Goal: Information Seeking & Learning: Learn about a topic

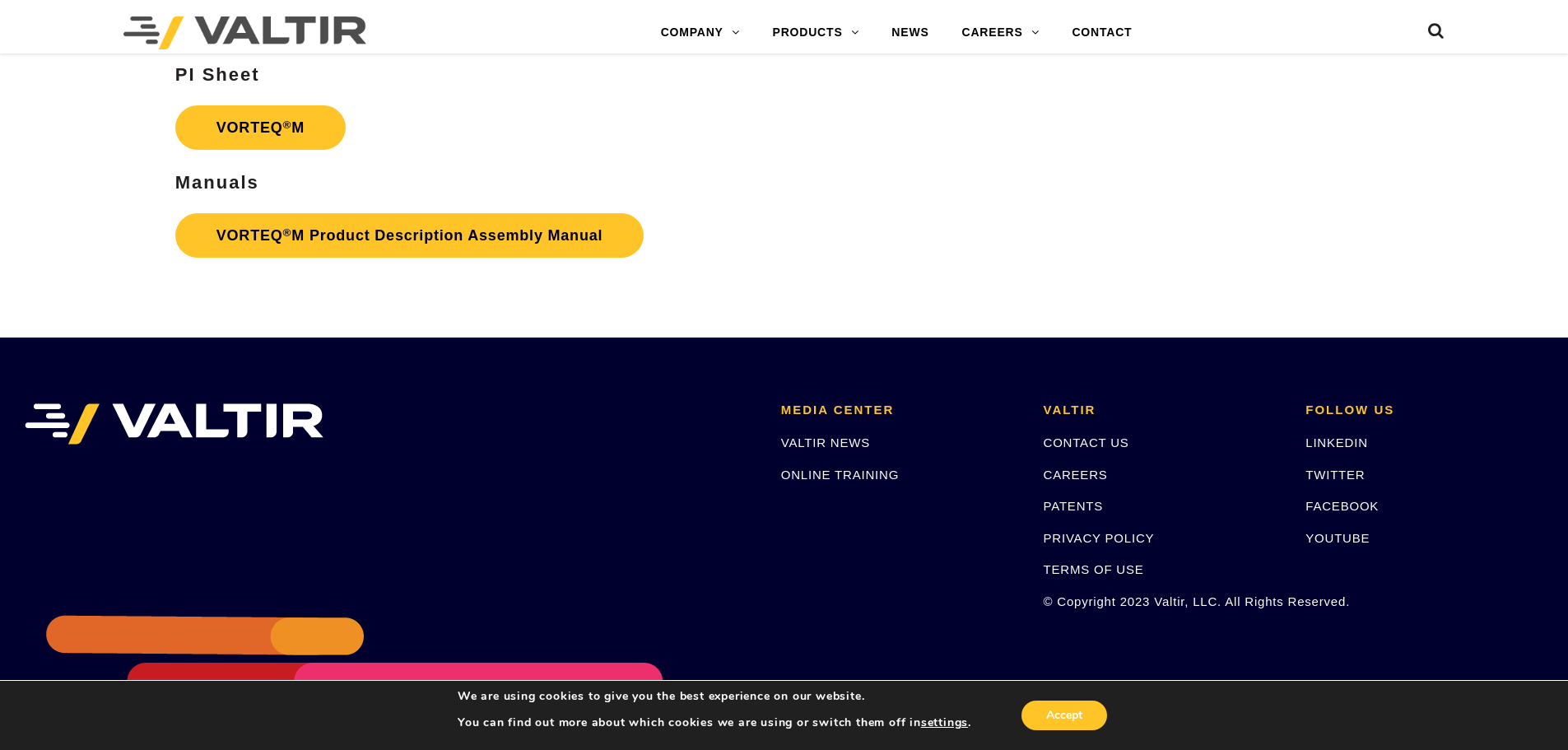
scroll to position [3458, 0]
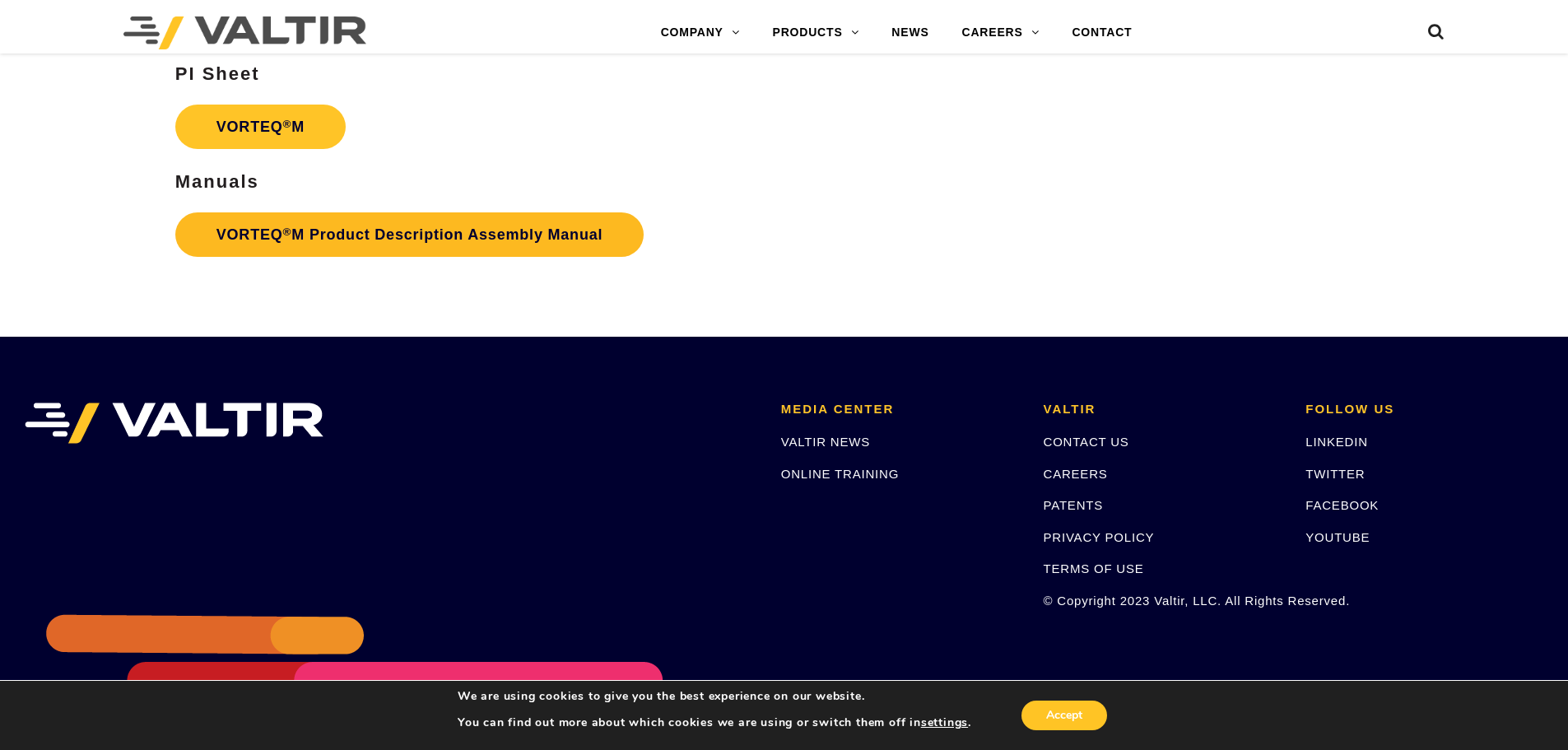
click at [397, 226] on link "VORTEQ ® M Product Description Assembly Manual" at bounding box center [410, 235] width 469 height 45
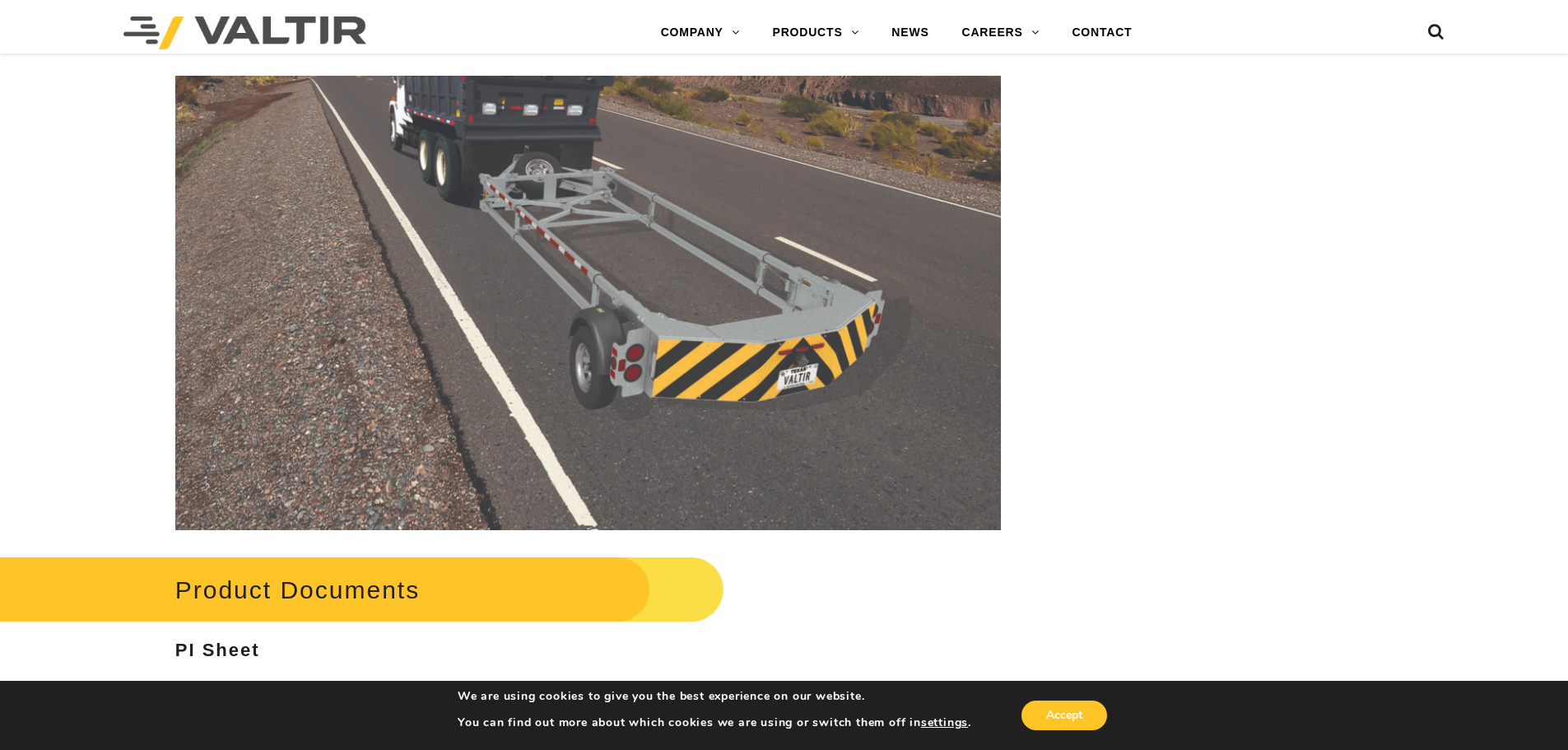
scroll to position [3211, 0]
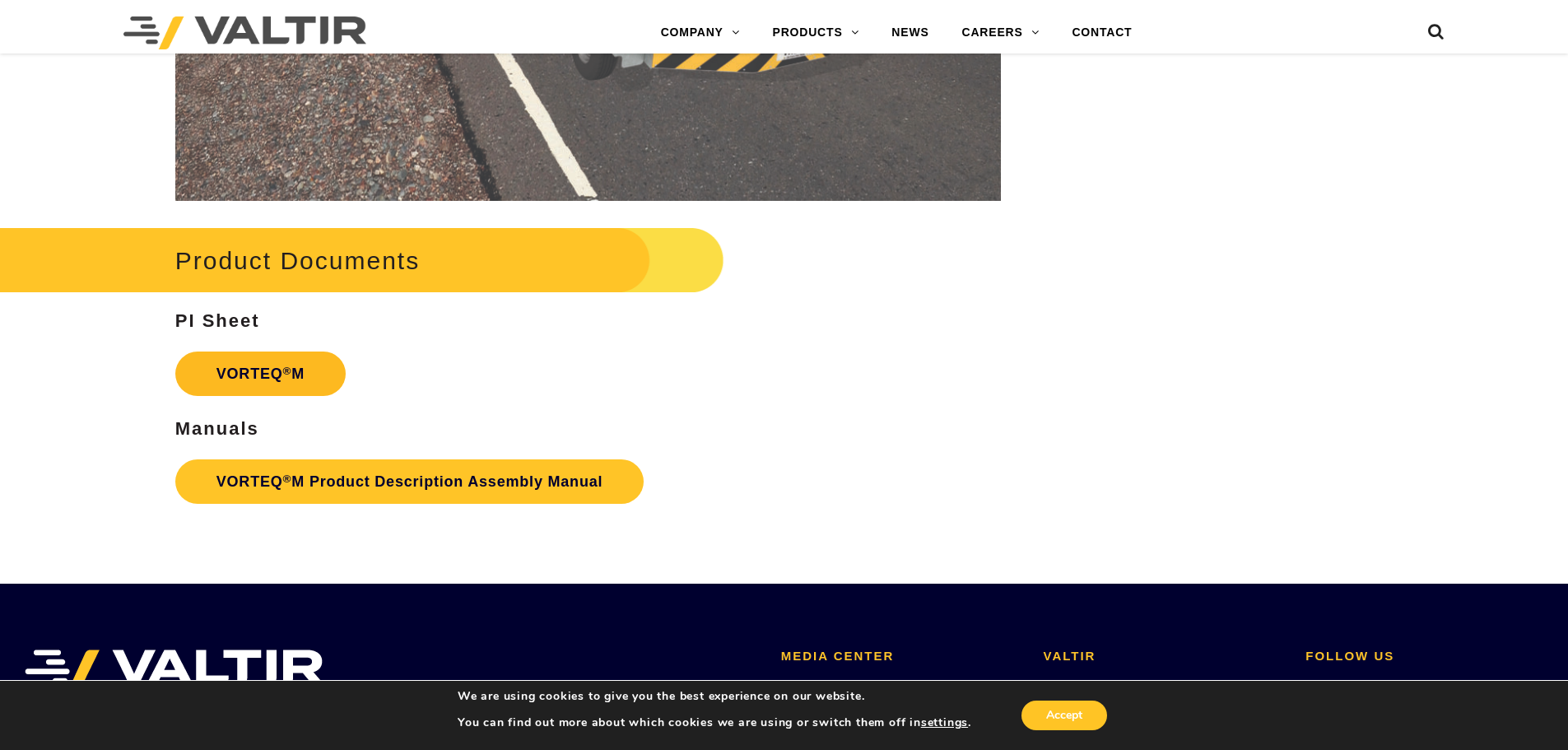
click at [255, 368] on link "VORTEQ ® M" at bounding box center [260, 374] width 170 height 45
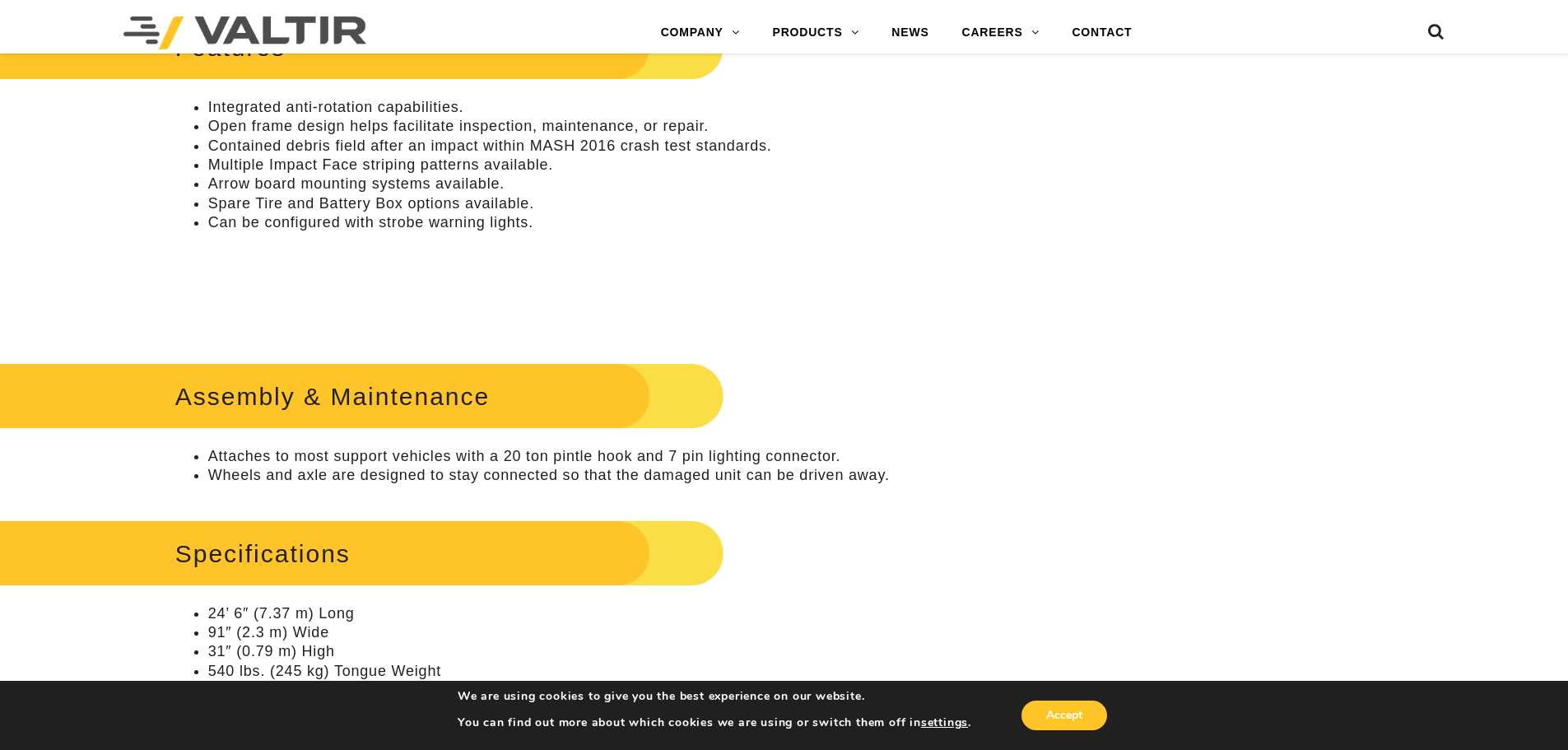
scroll to position [741, 0]
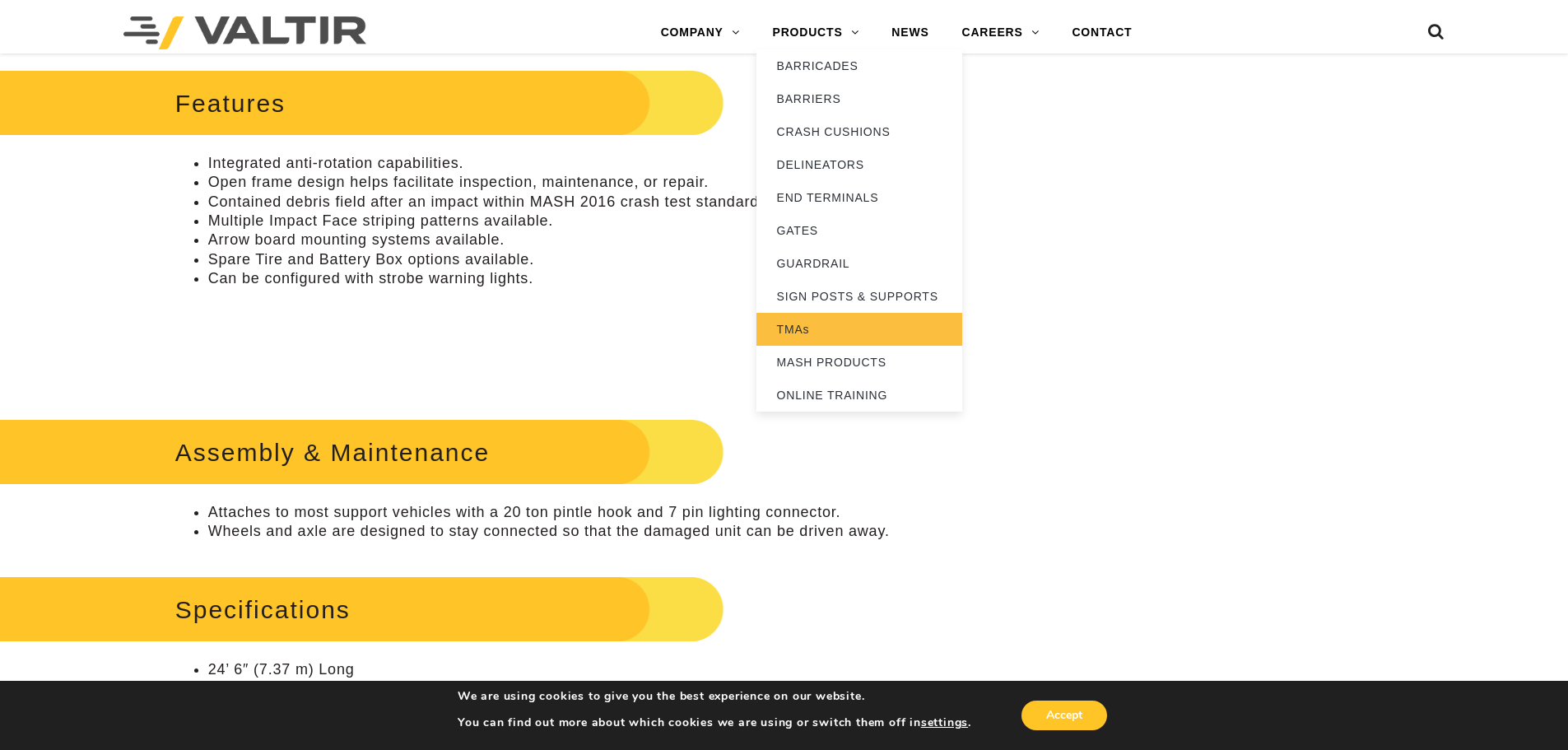
click at [790, 333] on link "TMAs" at bounding box center [859, 329] width 205 height 33
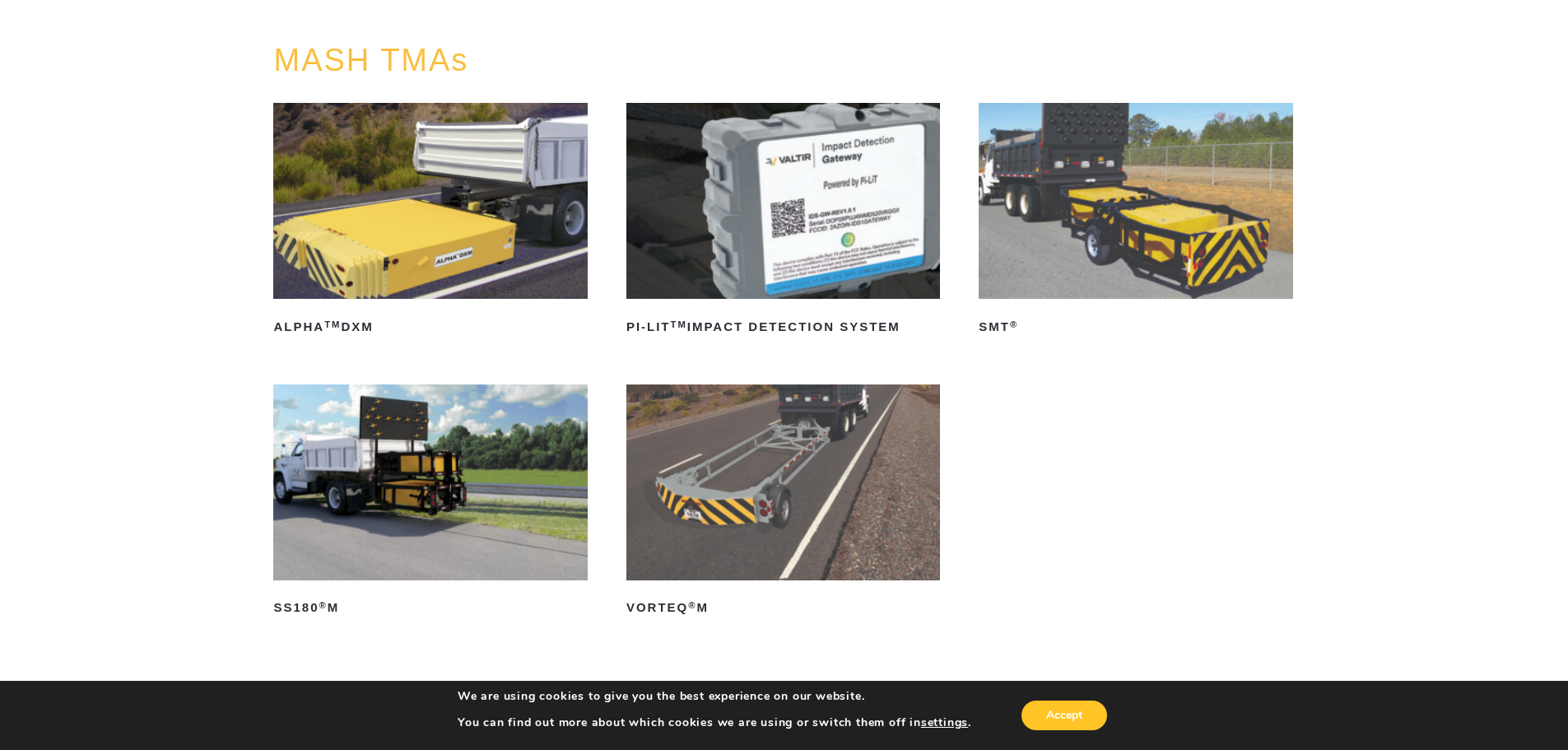
scroll to position [164, 0]
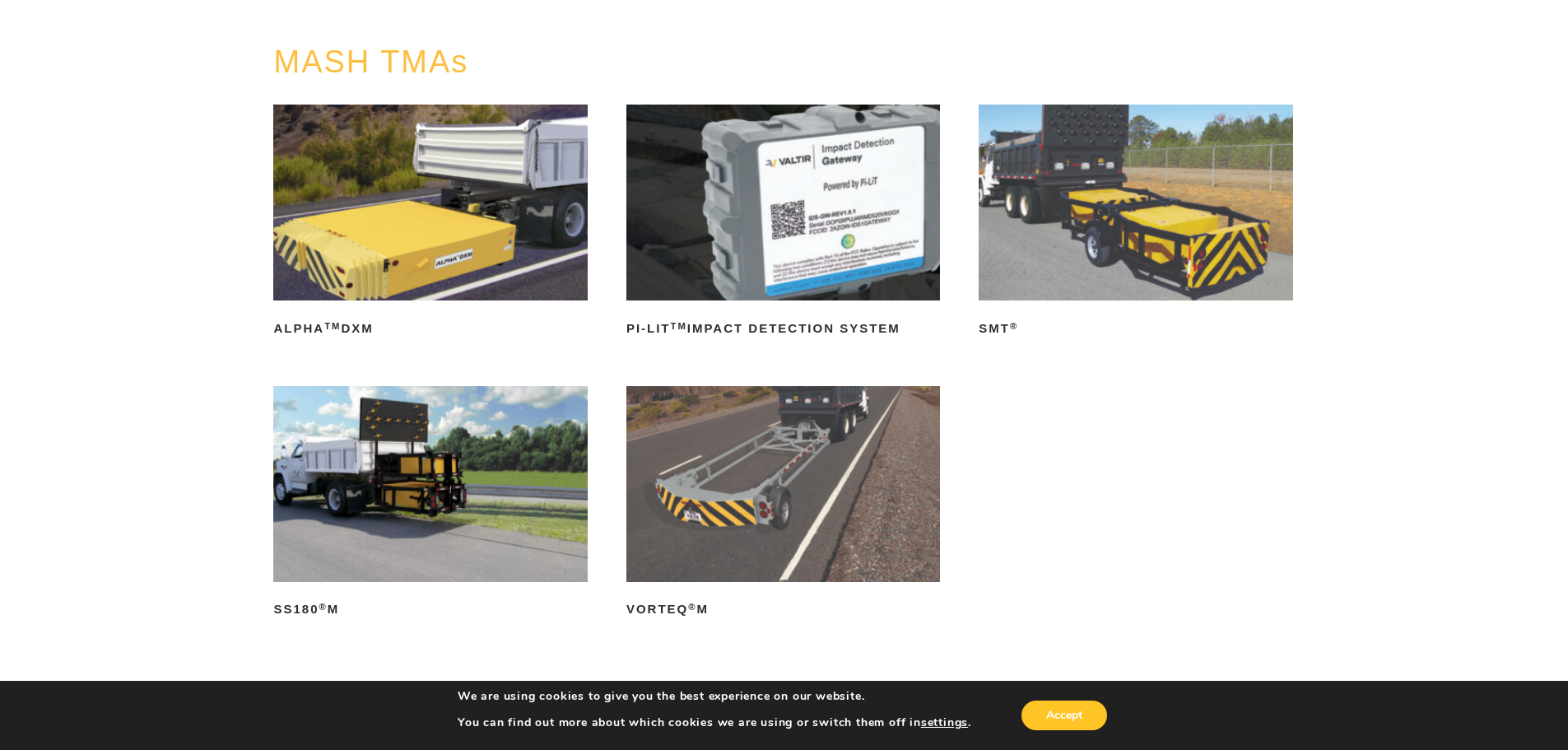
click at [1082, 202] on img at bounding box center [1135, 202] width 313 height 196
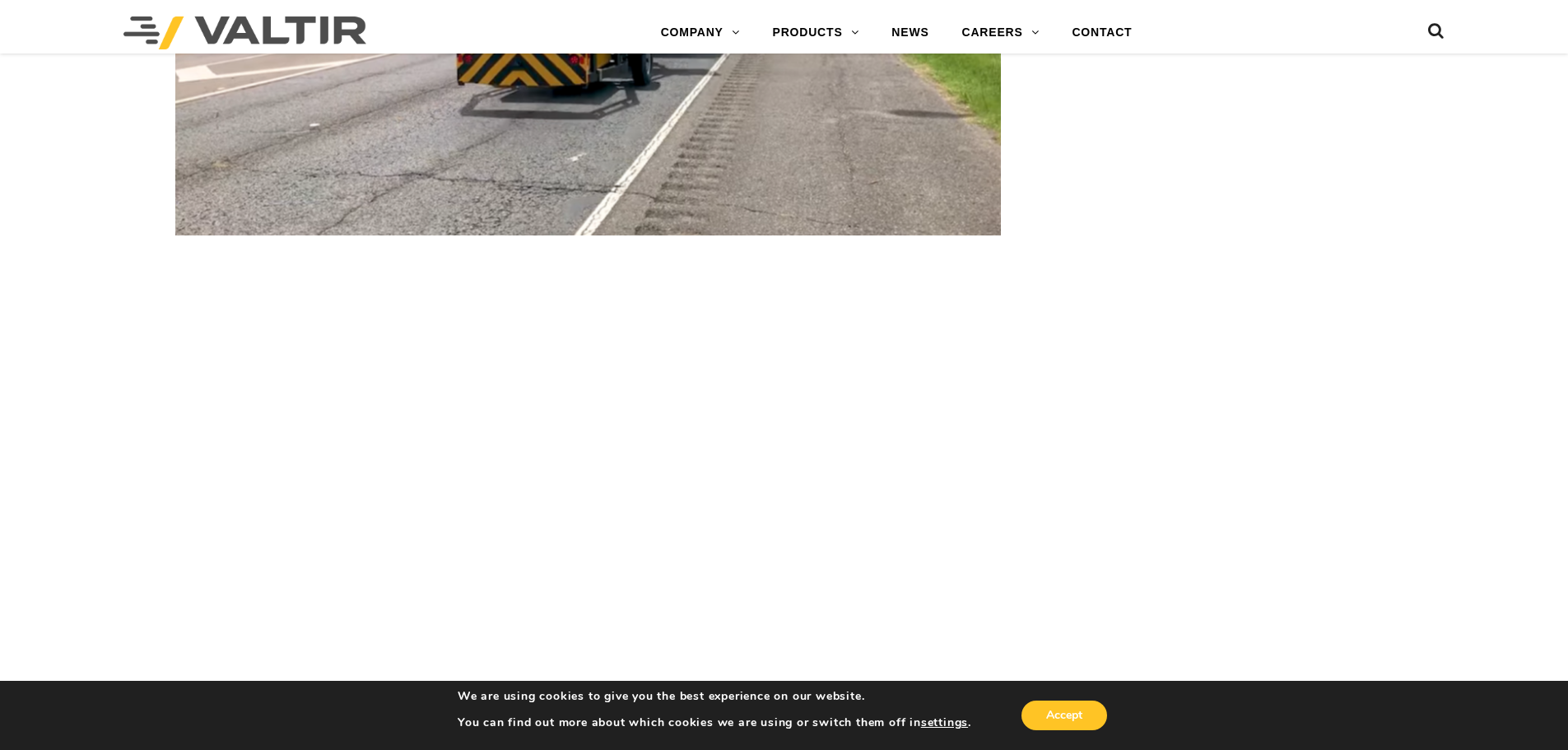
scroll to position [3211, 0]
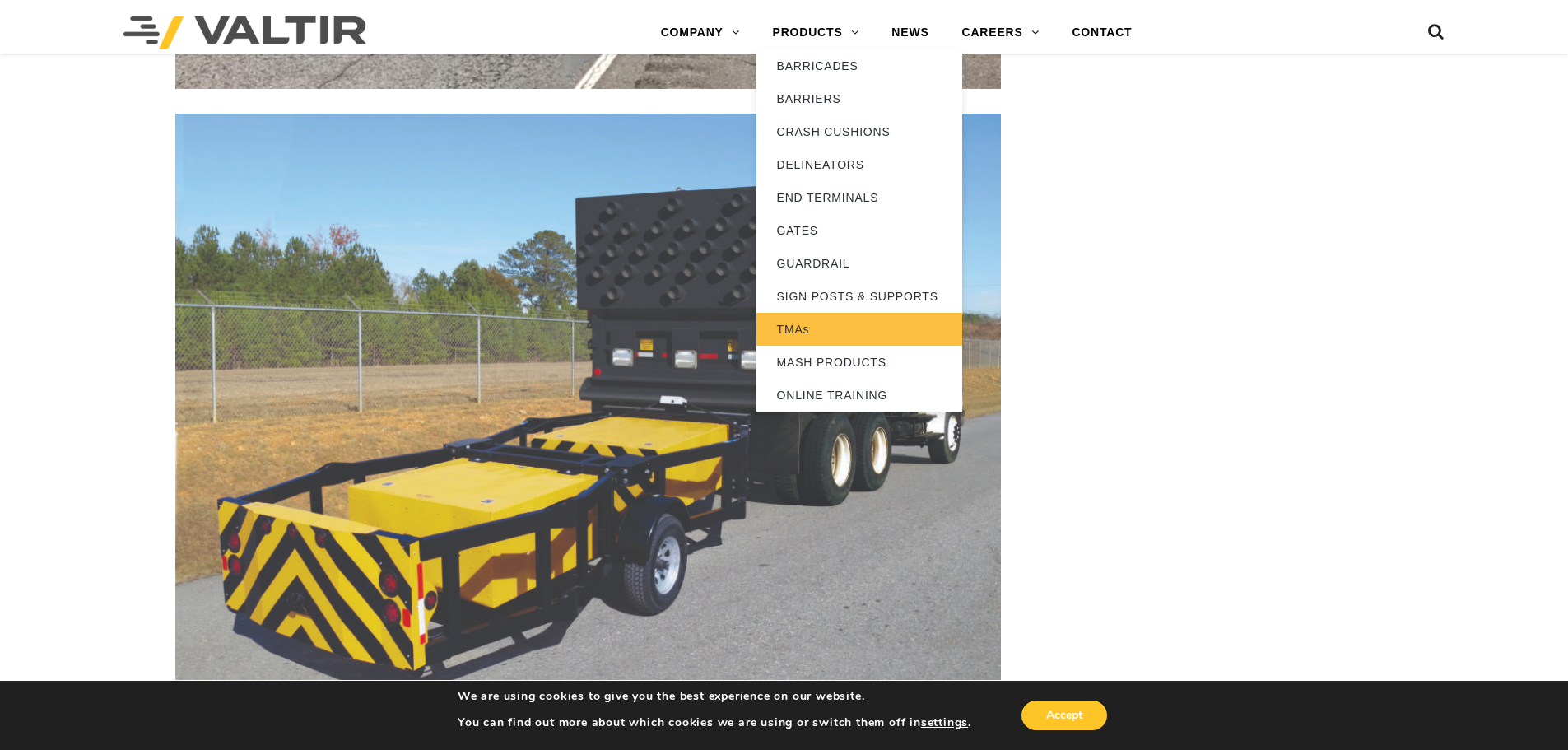
click at [793, 327] on link "TMAs" at bounding box center [859, 329] width 205 height 33
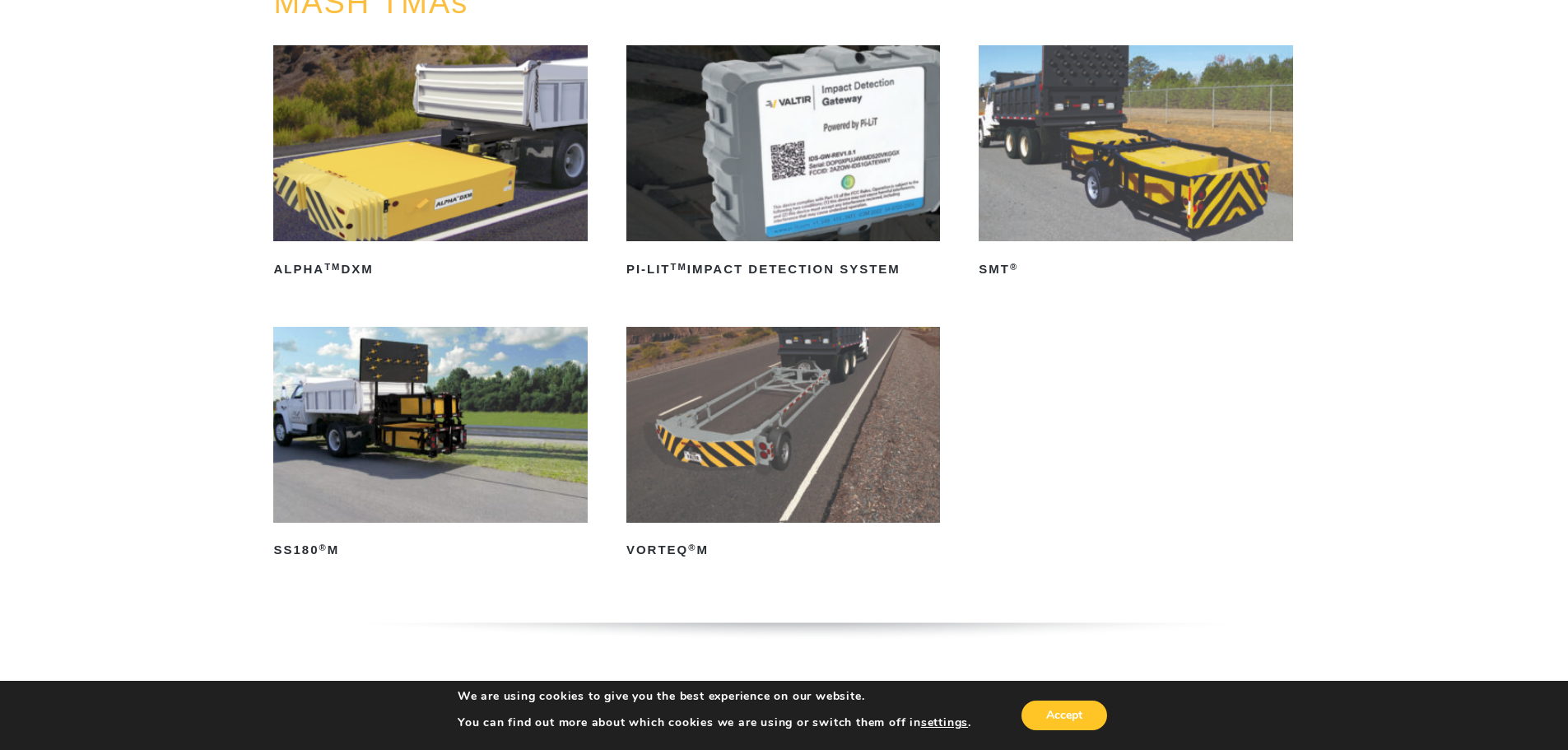
scroll to position [247, 0]
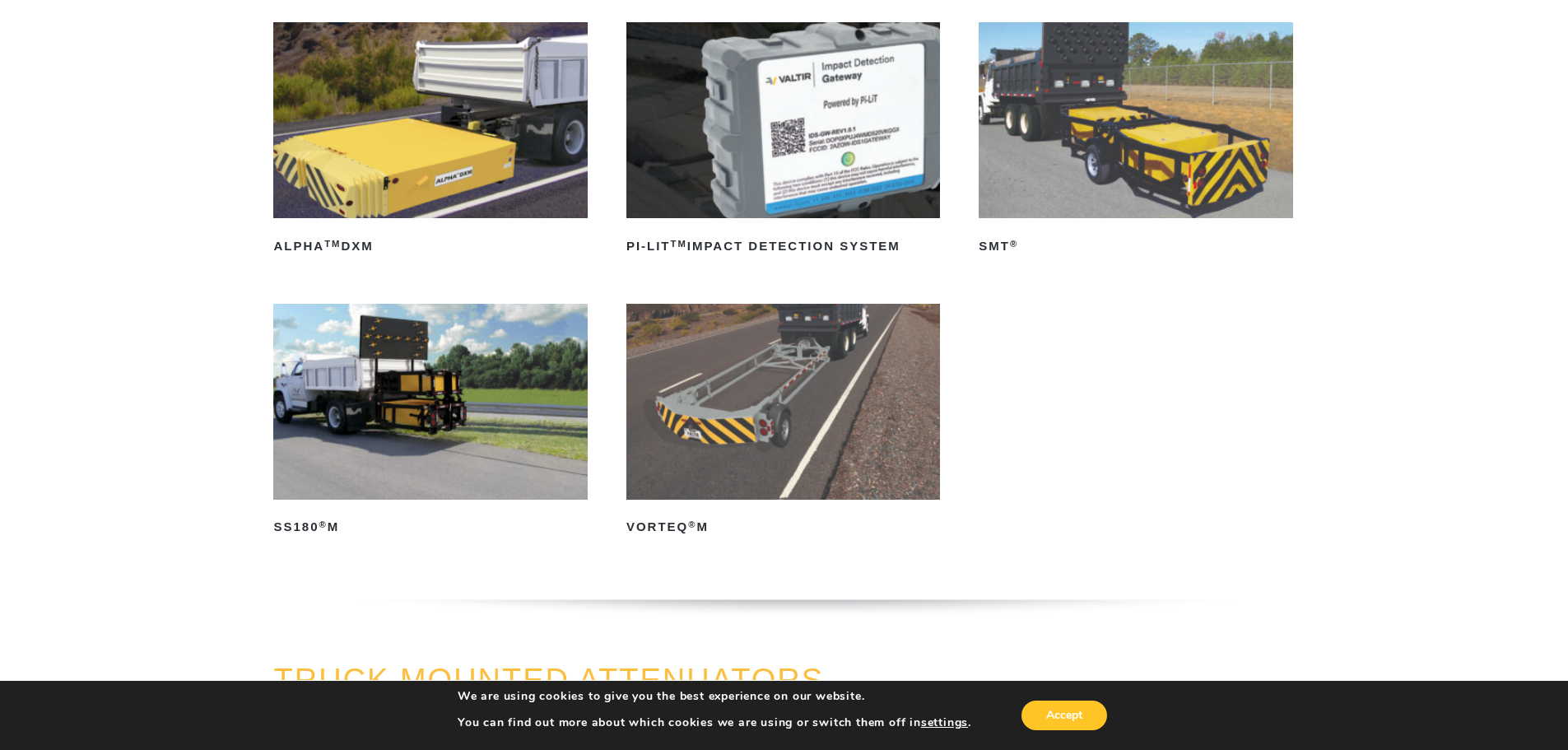
click at [741, 404] on img at bounding box center [783, 402] width 313 height 196
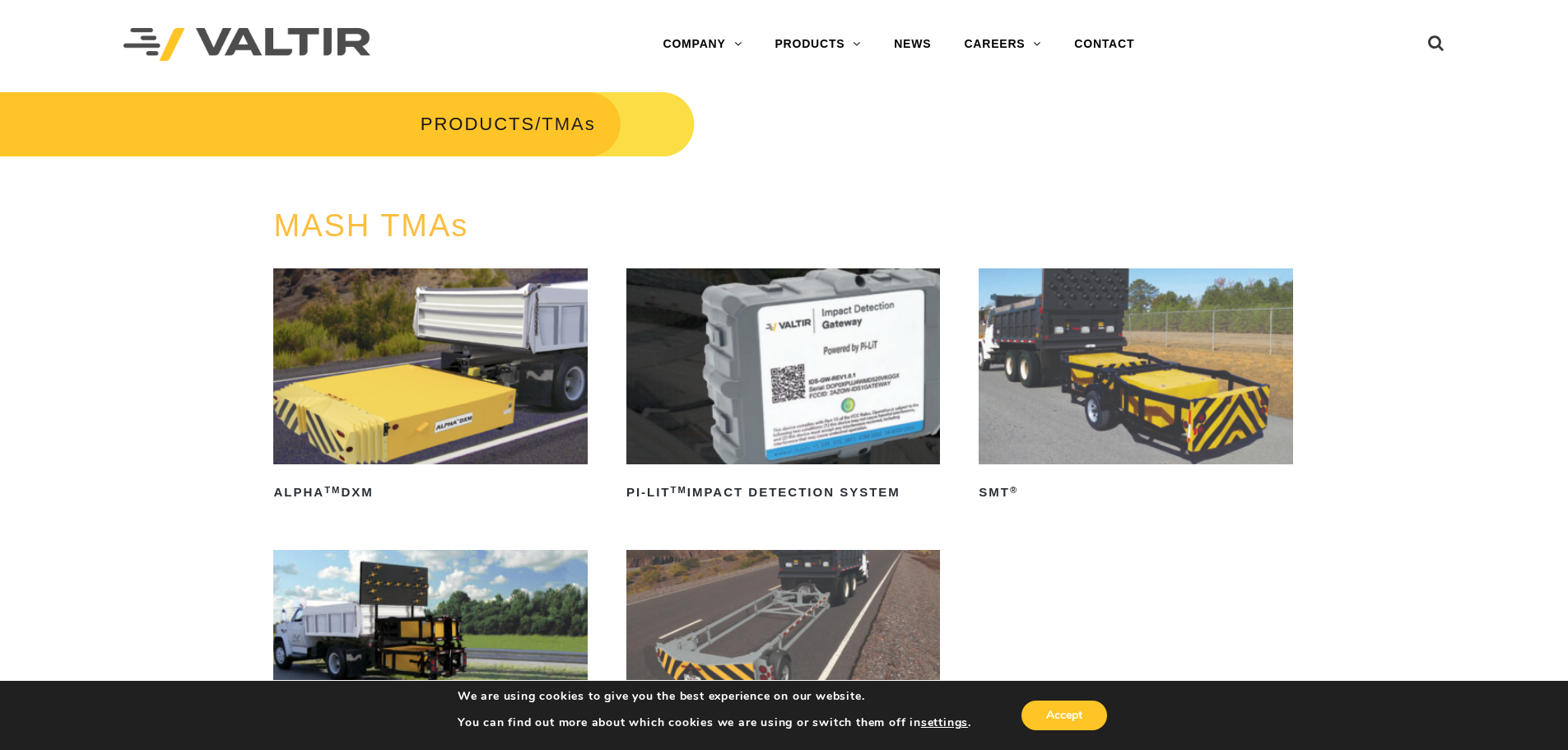
scroll to position [0, 0]
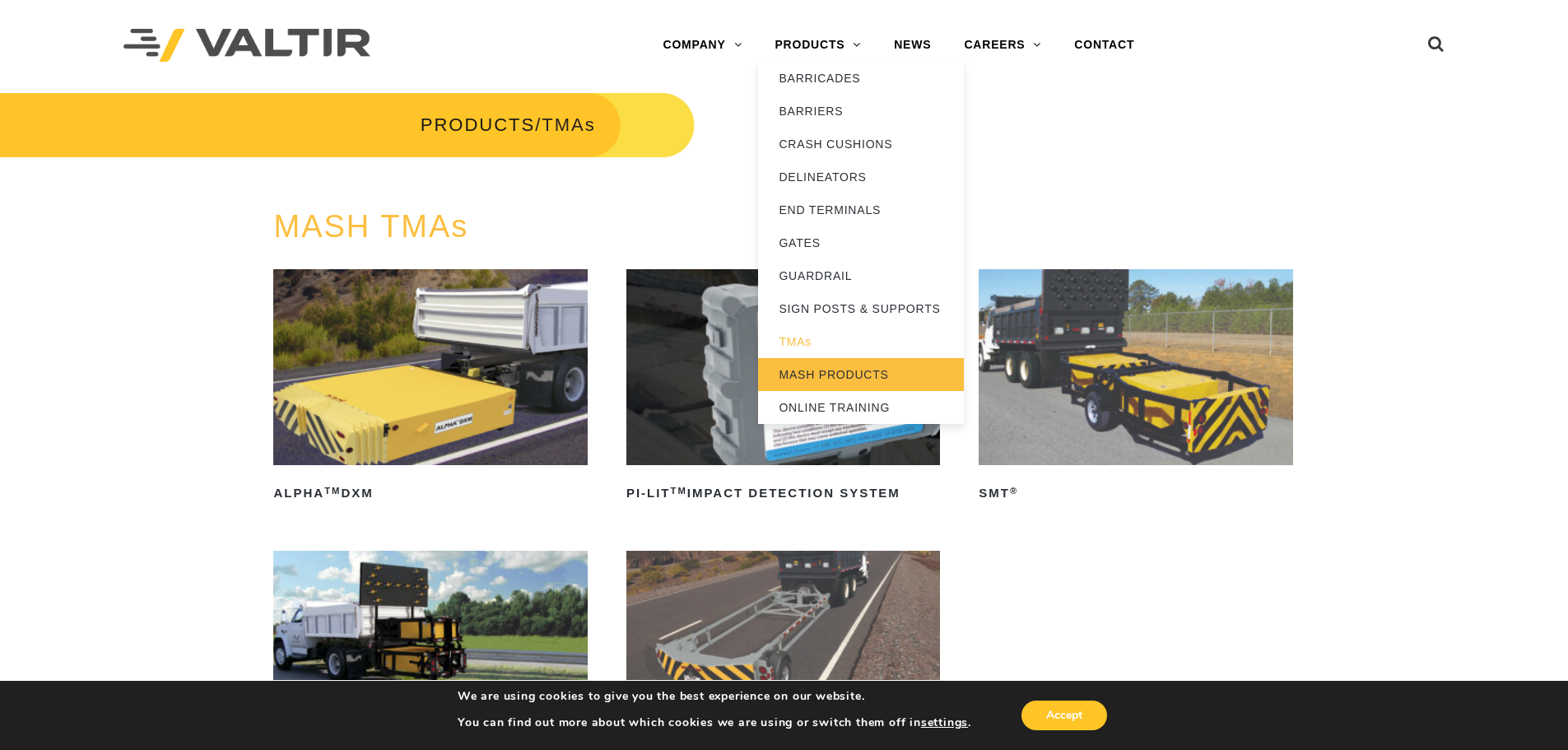
click at [852, 374] on link "MASH PRODUCTS" at bounding box center [861, 374] width 205 height 33
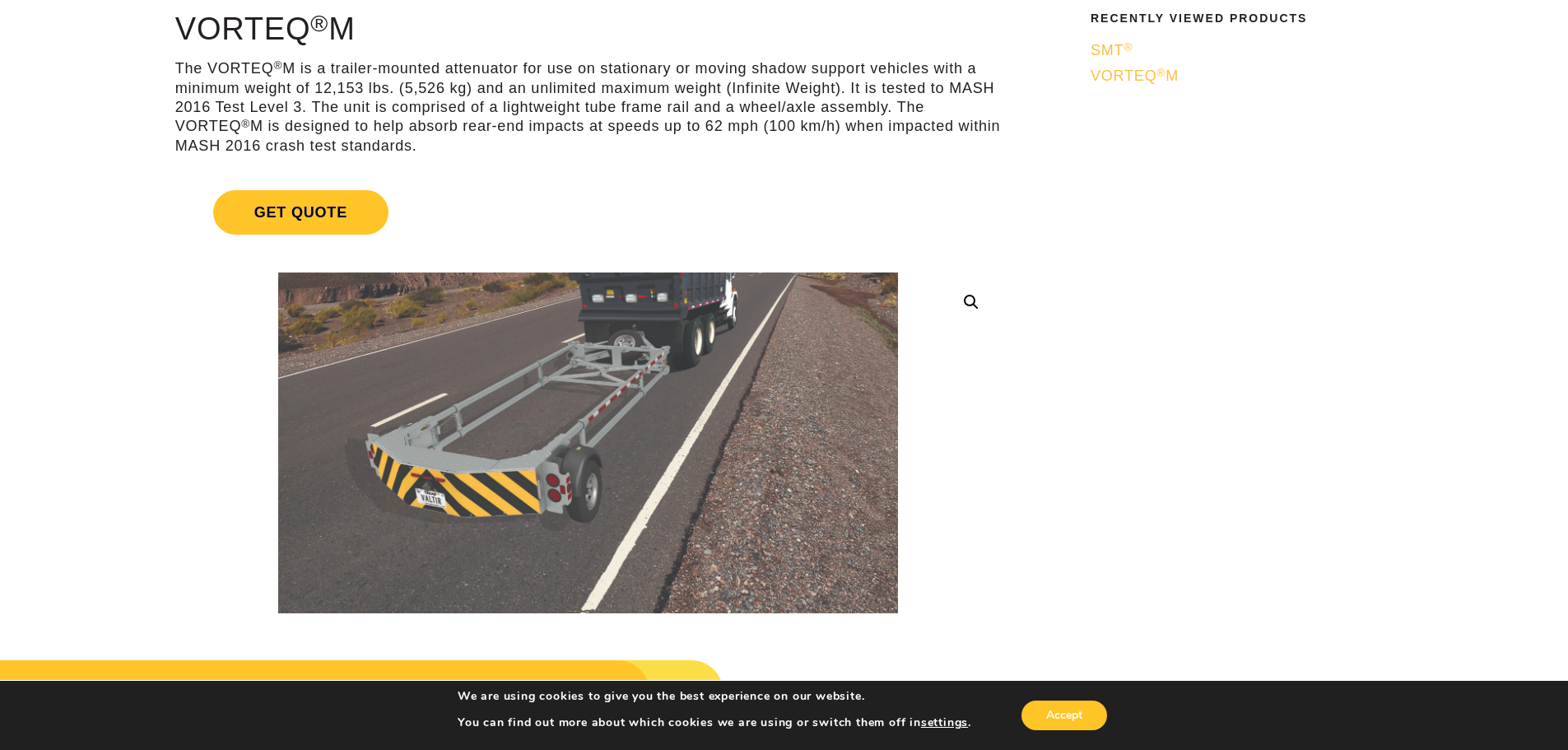
scroll to position [494, 0]
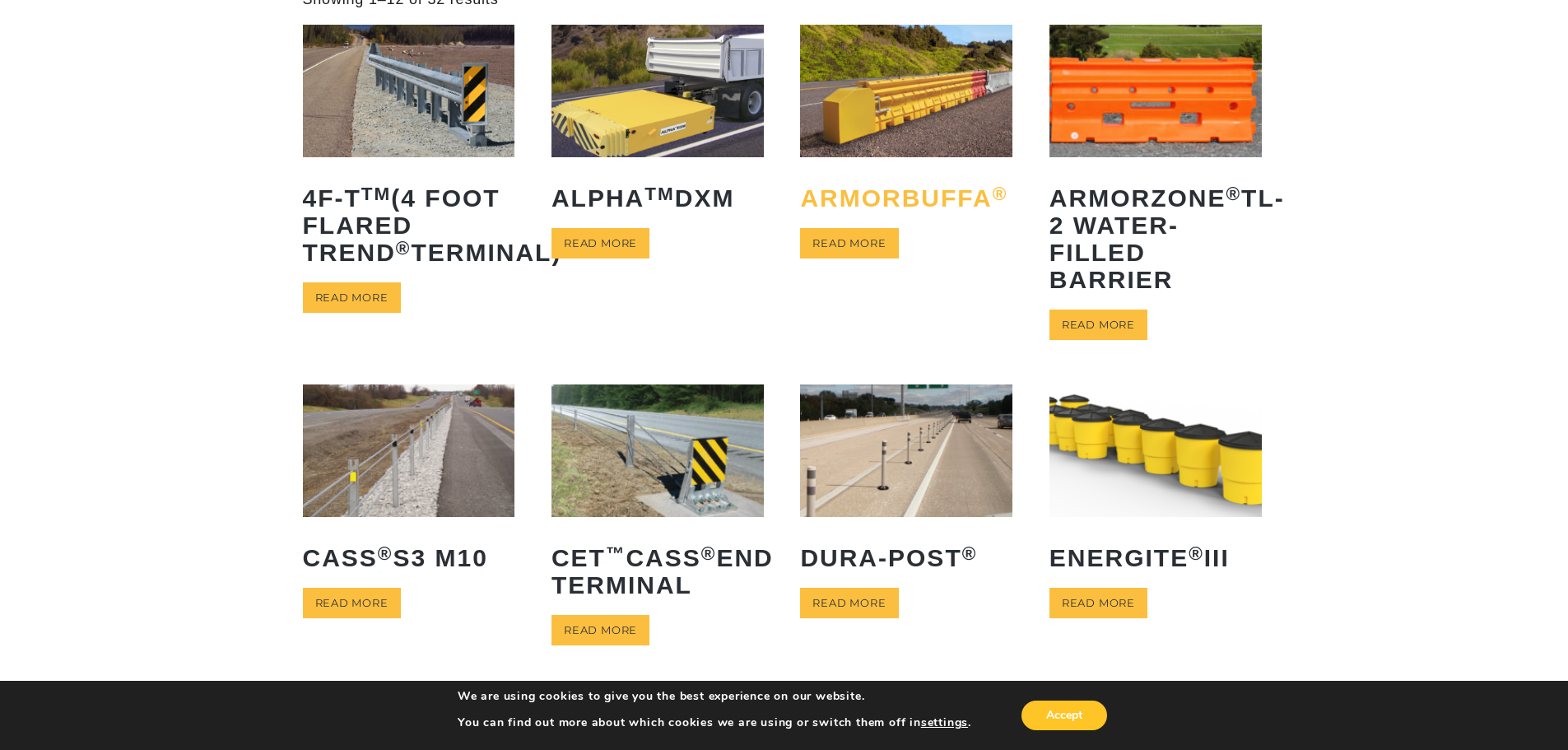
scroll to position [164, 0]
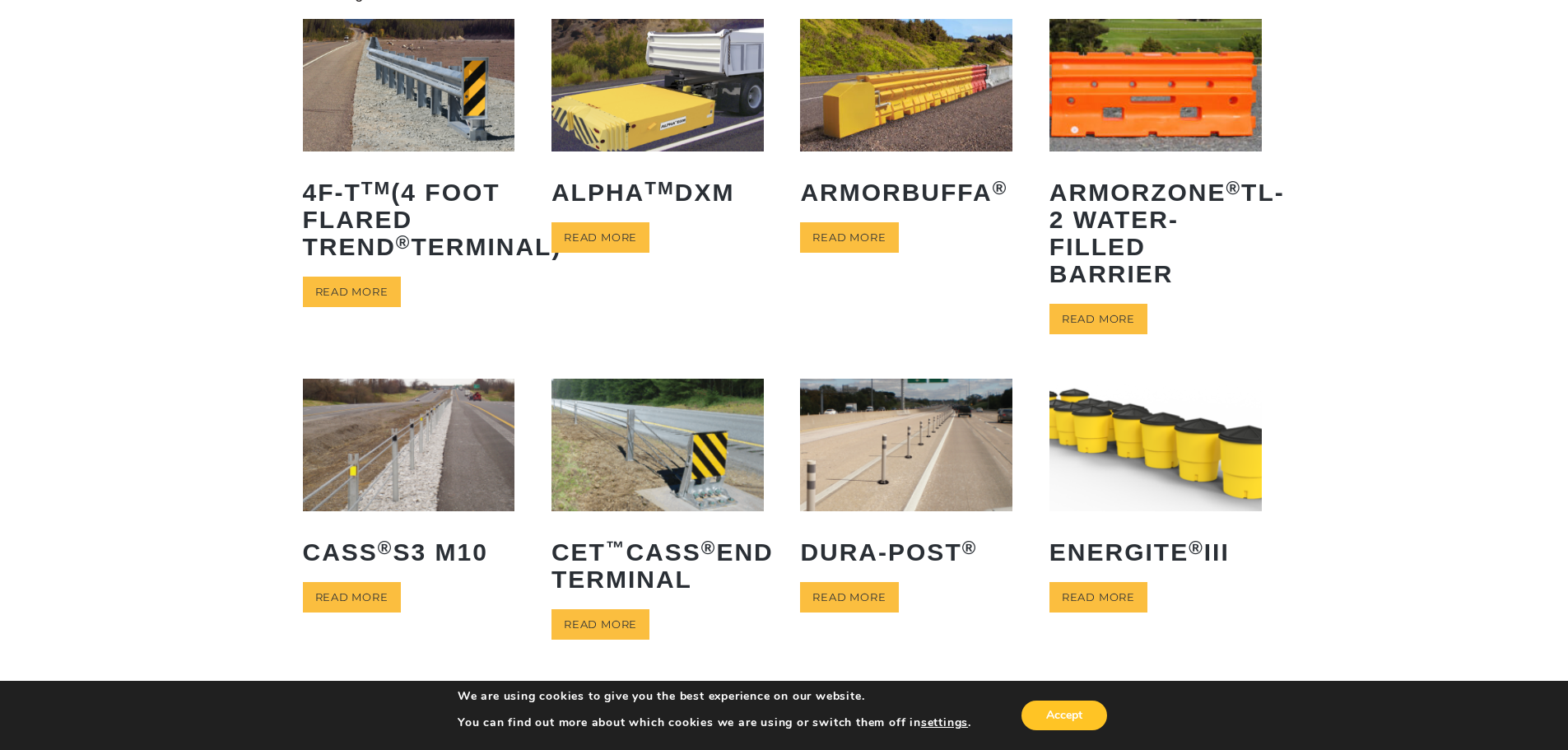
click at [894, 459] on img at bounding box center [906, 444] width 212 height 133
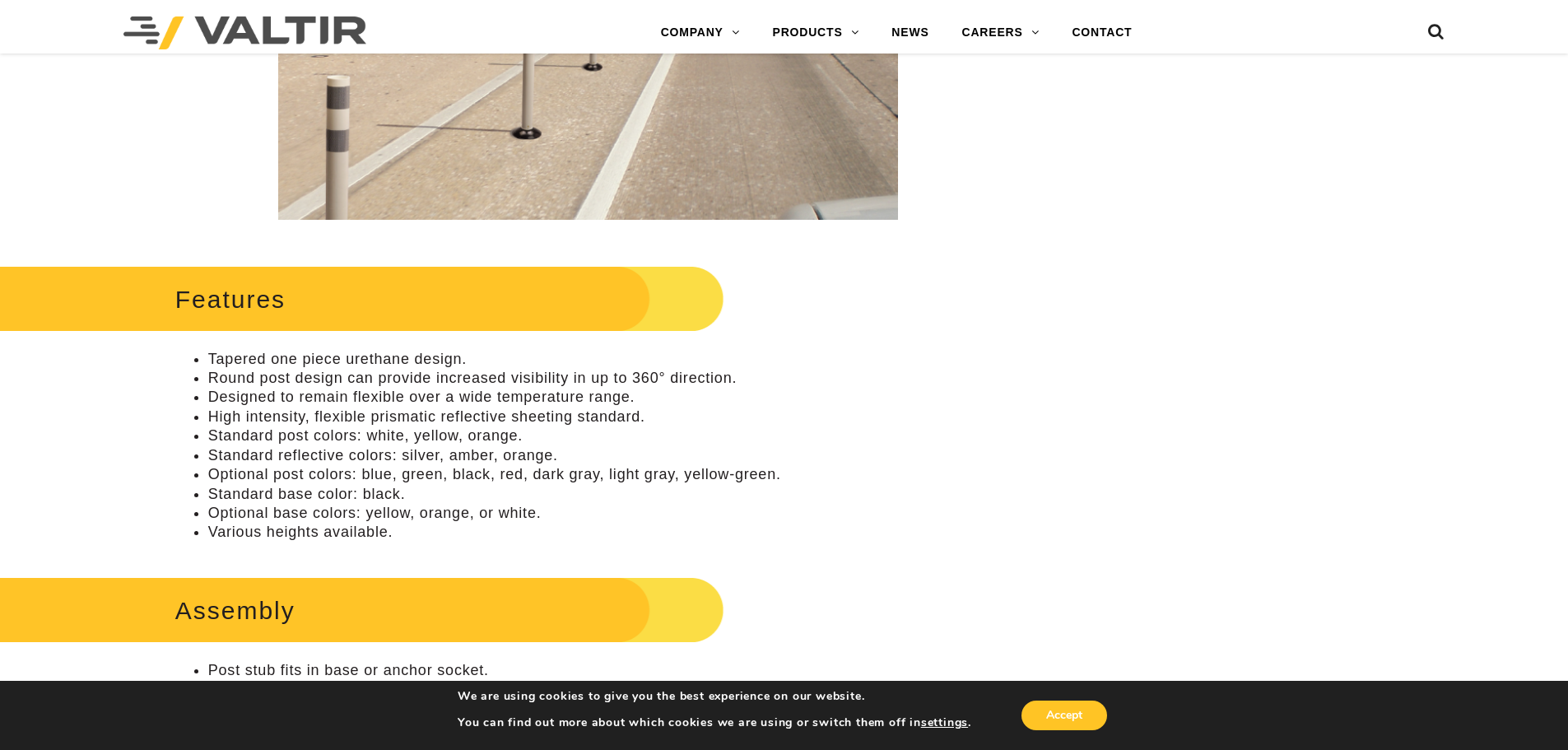
scroll to position [576, 0]
